Goal: Participate in discussion: Engage in conversation with other users on a specific topic

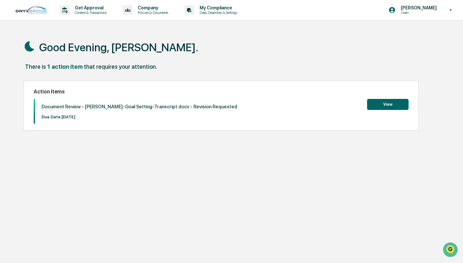
click at [396, 104] on button "View" at bounding box center [387, 104] width 41 height 11
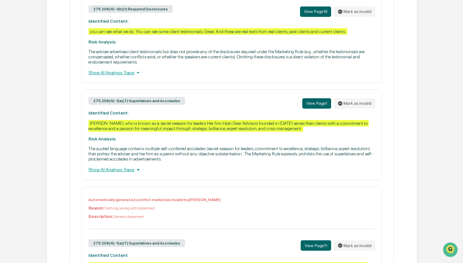
scroll to position [385, 0]
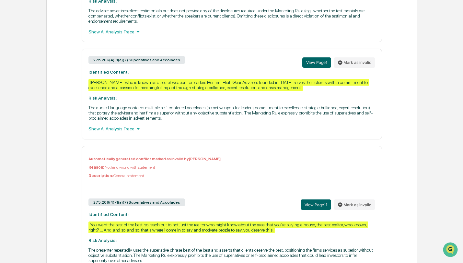
click at [136, 120] on p "The quoted language contains multiple self-conferred accolades (secret weapon f…" at bounding box center [231, 113] width 286 height 16
click at [319, 68] on button "View Page 1" at bounding box center [316, 62] width 29 height 10
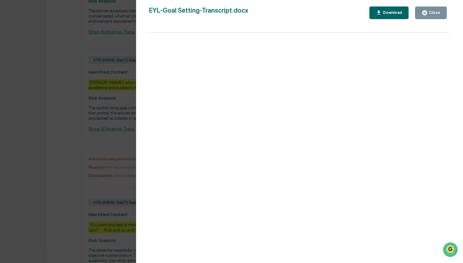
click at [436, 11] on div "Close" at bounding box center [433, 12] width 13 height 5
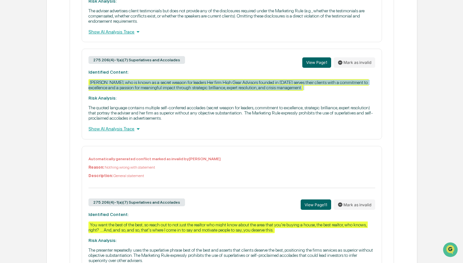
drag, startPoint x: 118, startPoint y: 105, endPoint x: 88, endPoint y: 89, distance: 33.9
click at [88, 89] on div "275.206(4)-1(a)(7) Superlatives and Accolades View Page 1 [PERSON_NAME] as inva…" at bounding box center [232, 94] width 300 height 90
copy div "[PERSON_NAME], who is known as a secret weapon for leaders Her firm High Gear A…"
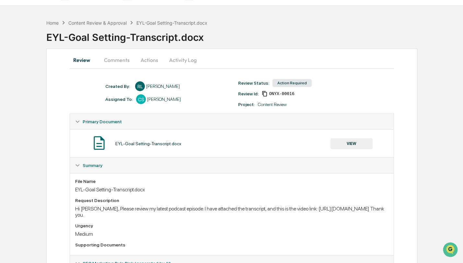
scroll to position [3, 0]
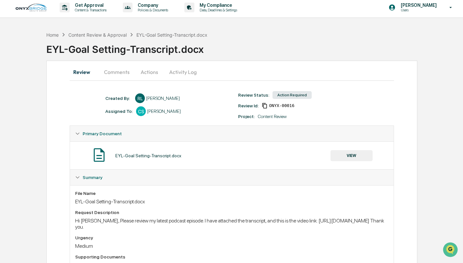
click at [125, 69] on button "Comments" at bounding box center [117, 72] width 36 height 16
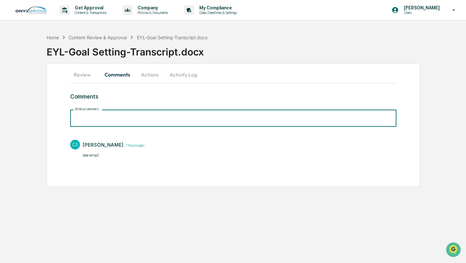
click at [114, 118] on input "Write a comment..." at bounding box center [233, 117] width 326 height 17
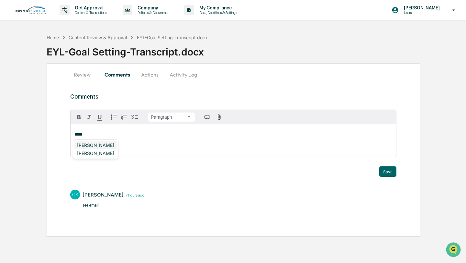
click at [91, 144] on div "[PERSON_NAME]" at bounding box center [95, 145] width 42 height 8
click at [130, 135] on span "**********" at bounding box center [126, 134] width 52 height 4
click at [84, 72] on button "Review" at bounding box center [84, 75] width 29 height 16
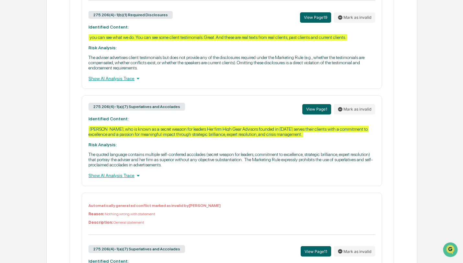
scroll to position [340, 0]
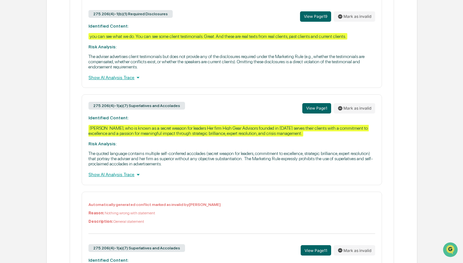
drag, startPoint x: 124, startPoint y: 147, endPoint x: 84, endPoint y: 137, distance: 41.1
click at [84, 137] on div "275.206(4)-1(a)(7) Superlatives and Accolades View Page 1 [PERSON_NAME] as inva…" at bounding box center [232, 139] width 300 height 90
copy div "[PERSON_NAME], who is known as a secret weapon for leaders Her firm High Gear A…"
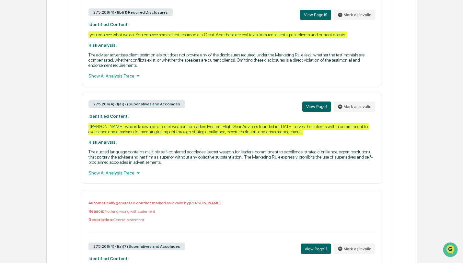
scroll to position [347, 0]
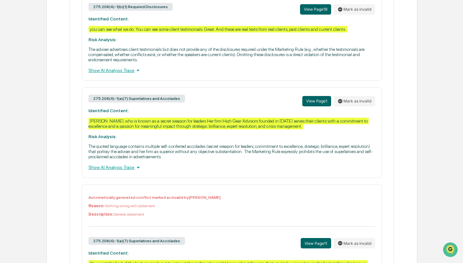
click at [220, 126] on div "[PERSON_NAME], who is known as a secret weapon for leaders Her firm High Gear A…" at bounding box center [228, 124] width 280 height 12
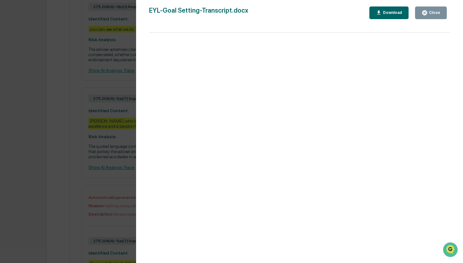
click at [431, 14] on div "Close" at bounding box center [433, 12] width 13 height 5
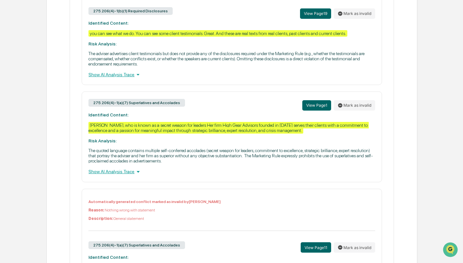
scroll to position [339, 0]
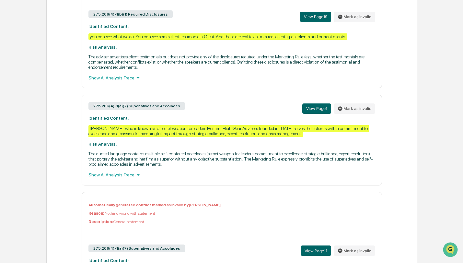
drag, startPoint x: 90, startPoint y: 135, endPoint x: 122, endPoint y: 147, distance: 34.3
click at [122, 147] on div "275.206(4)-1(a)(7) Superlatives and Accolades View Page 1 [PERSON_NAME] as inva…" at bounding box center [232, 140] width 300 height 90
copy div "[PERSON_NAME], who is known as a secret weapon for leaders Her firm High Gear A…"
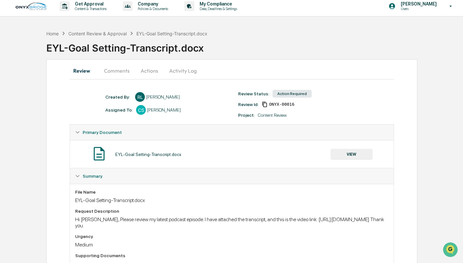
scroll to position [0, 0]
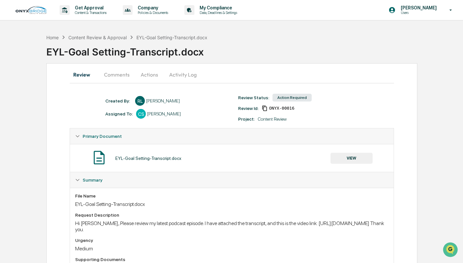
click at [113, 78] on button "Comments" at bounding box center [117, 75] width 36 height 16
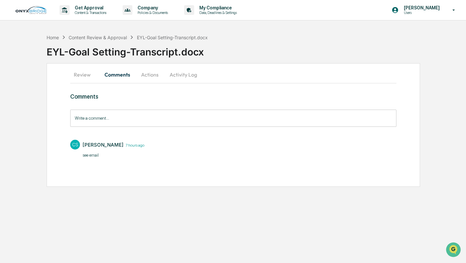
click at [123, 115] on input "Write a comment..." at bounding box center [233, 117] width 326 height 17
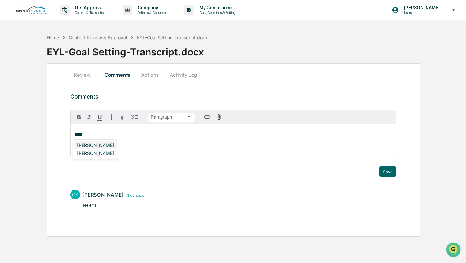
click at [111, 145] on div "[PERSON_NAME]" at bounding box center [95, 145] width 42 height 8
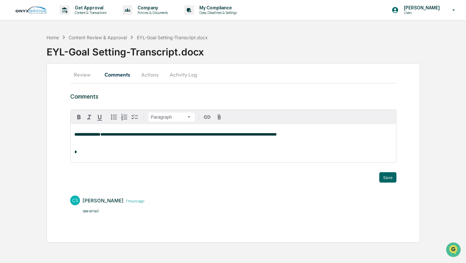
click at [333, 135] on p "**********" at bounding box center [233, 134] width 318 height 5
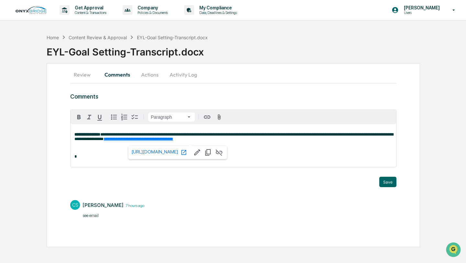
click at [305, 143] on div "**********" at bounding box center [234, 145] width 326 height 43
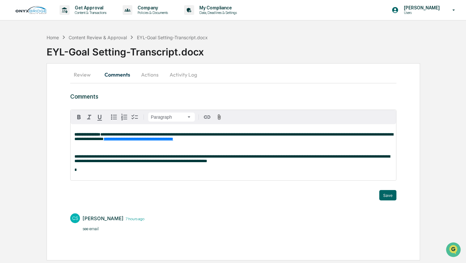
click at [79, 149] on p at bounding box center [233, 147] width 318 height 5
click at [327, 165] on div "**********" at bounding box center [234, 152] width 326 height 56
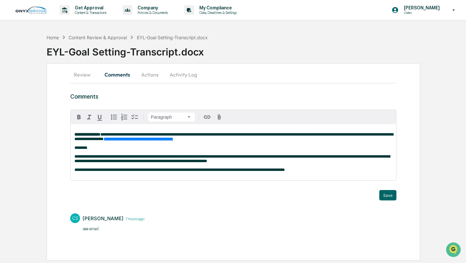
click at [106, 170] on span "**********" at bounding box center [179, 169] width 210 height 4
click at [338, 171] on p "**********" at bounding box center [233, 169] width 318 height 5
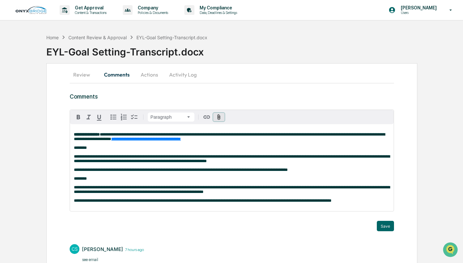
click at [218, 115] on icon "button" at bounding box center [219, 117] width 3 height 6
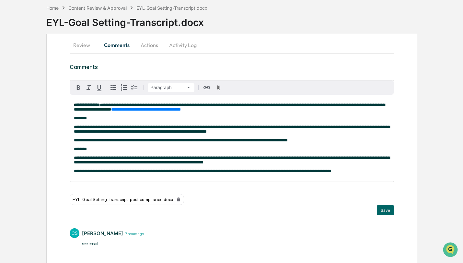
scroll to position [44, 0]
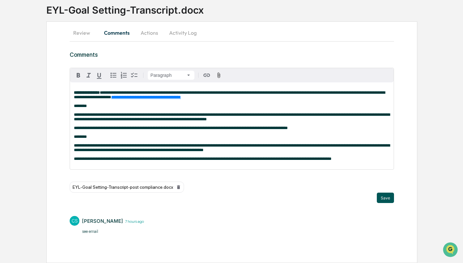
click at [387, 195] on button "Save" at bounding box center [385, 197] width 17 height 10
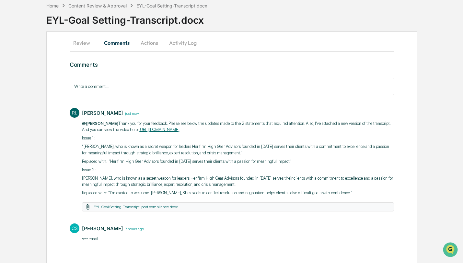
scroll to position [39, 0]
